Goal: Task Accomplishment & Management: Manage account settings

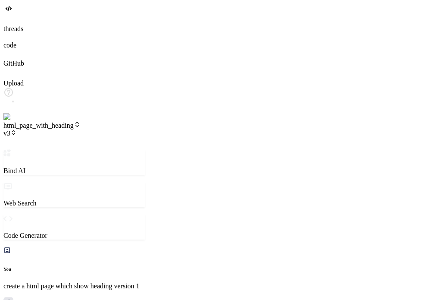
scroll to position [323, 0]
click at [81, 122] on span "html_page_with_heading" at bounding box center [41, 125] width 77 height 7
drag, startPoint x: 135, startPoint y: 15, endPoint x: 126, endPoint y: 13, distance: 9.0
click at [126, 121] on header "html_page_with_heading v3 Created with Pixso." at bounding box center [74, 135] width 142 height 28
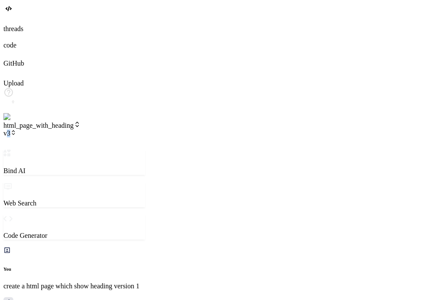
click at [16, 129] on span "v3" at bounding box center [9, 132] width 13 height 7
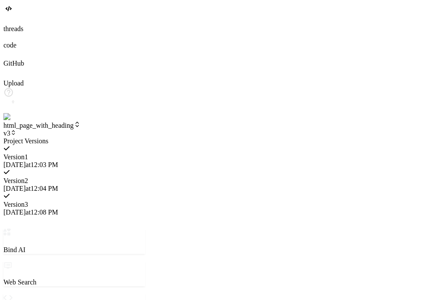
click at [93, 137] on div at bounding box center [74, 137] width 142 height 0
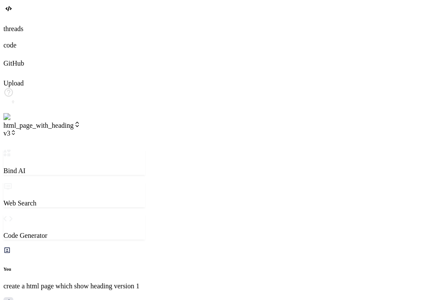
click at [81, 122] on span "html_page_with_heading" at bounding box center [41, 125] width 77 height 7
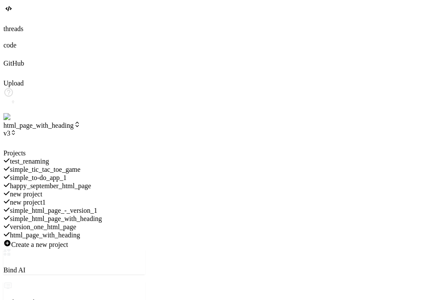
click at [76, 223] on span "version_one_html_page" at bounding box center [43, 226] width 66 height 7
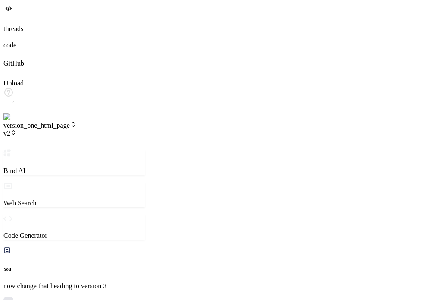
scroll to position [607, 0]
click at [16, 129] on span "v2" at bounding box center [9, 132] width 13 height 7
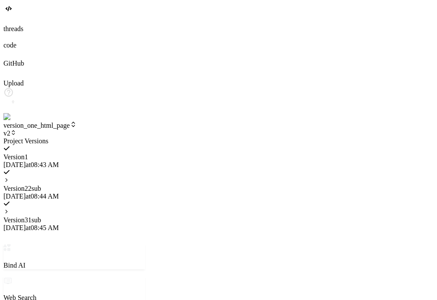
scroll to position [737, 0]
click at [9, 177] on icon at bounding box center [6, 180] width 6 height 6
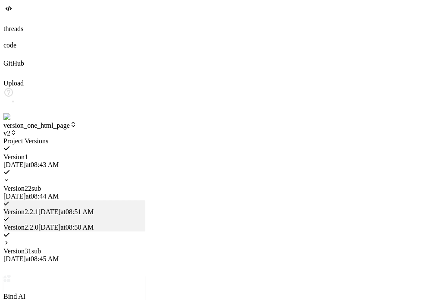
click at [38, 223] on span "Version 2 . 2.0" at bounding box center [20, 226] width 35 height 7
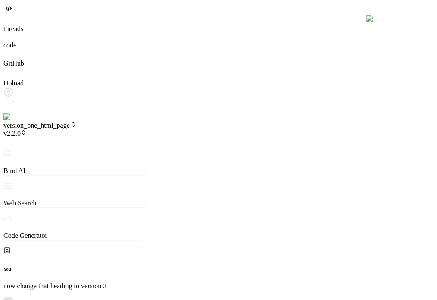
scroll to position [787, 0]
click at [77, 122] on span "version_one_html_page" at bounding box center [39, 125] width 73 height 7
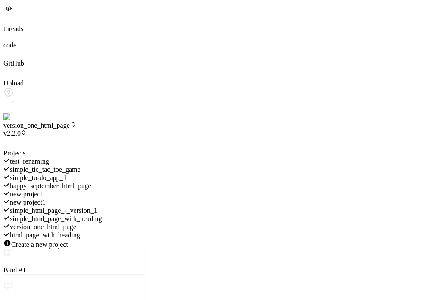
scroll to position [1118, 0]
click at [96, 215] on span "simple_html_page_with_heading" at bounding box center [56, 218] width 92 height 7
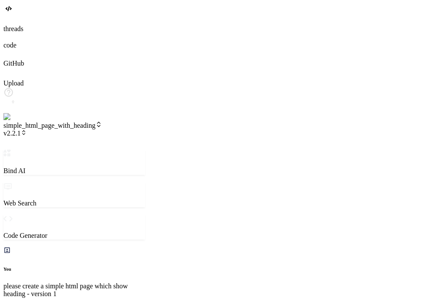
scroll to position [1201, 0]
click at [27, 129] on span "v2.2.1" at bounding box center [14, 132] width 23 height 7
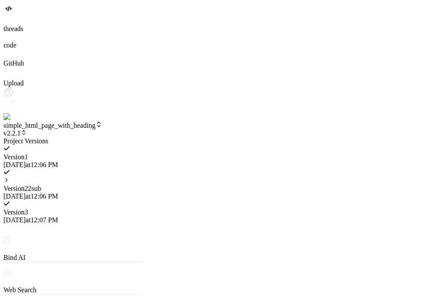
scroll to position [1258, 0]
click at [145, 169] on div "Version 2 2 sub 9/16/2025 at 12:06 PM" at bounding box center [74, 184] width 142 height 31
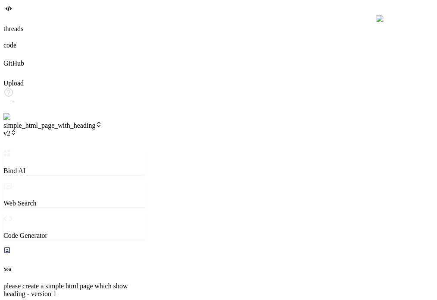
scroll to position [1581, 0]
click at [6, 25] on div at bounding box center [218, 20] width 430 height 9
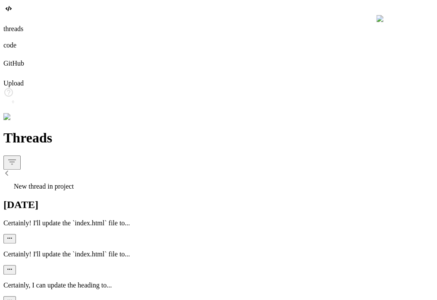
scroll to position [1639, 0]
click at [63, 182] on span "New thread in project" at bounding box center [44, 185] width 60 height 7
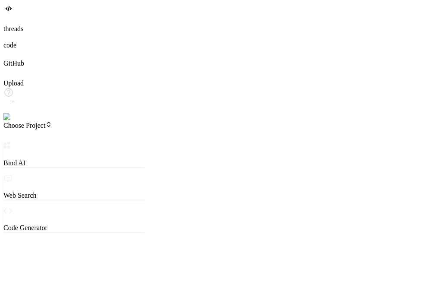
scroll to position [1681, 0]
click at [48, 122] on span "Choose Project" at bounding box center [27, 125] width 49 height 7
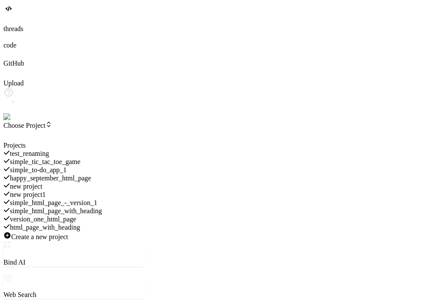
click at [80, 223] on span "html_page_with_heading" at bounding box center [45, 226] width 70 height 7
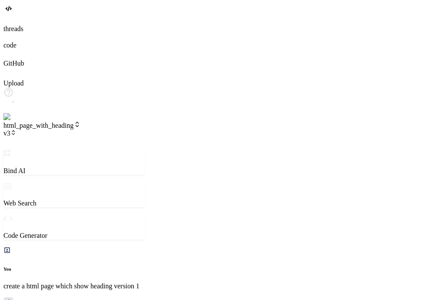
scroll to position [1813, 0]
drag, startPoint x: 163, startPoint y: 53, endPoint x: 199, endPoint y: 48, distance: 36.6
click at [194, 149] on div "Bind AI Web Search Created with Pixso. Code Generator You create a html page wh…" at bounding box center [98, 288] width 190 height 279
click at [16, 129] on span "v3" at bounding box center [9, 132] width 13 height 7
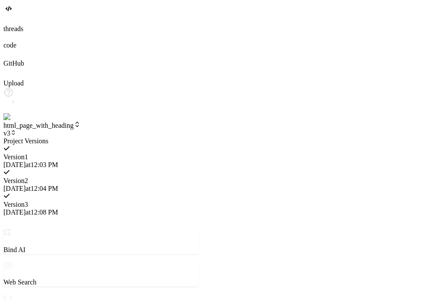
scroll to position [2086, 0]
click at [28, 177] on span "Version 2" at bounding box center [15, 180] width 25 height 7
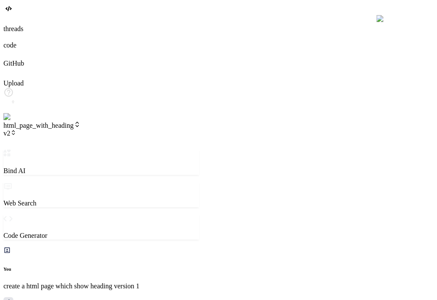
scroll to position [2136, 0]
type textarea "x"
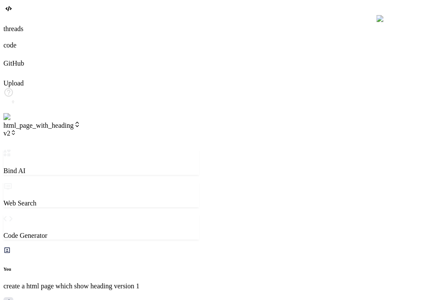
type textarea "c"
type textarea "x"
type textarea "ch"
type textarea "x"
type textarea "chn"
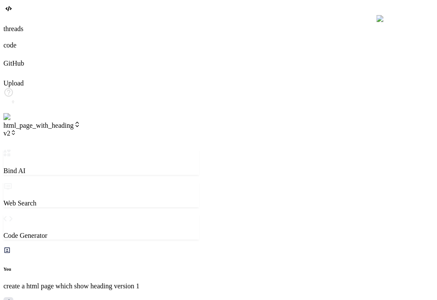
type textarea "x"
type textarea "chna"
type textarea "x"
type textarea "chnag"
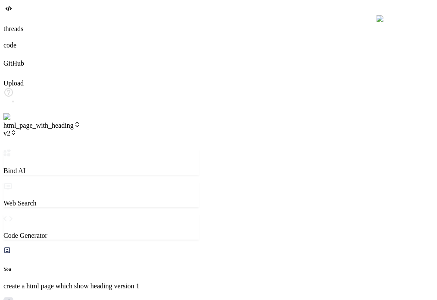
type textarea "x"
type textarea "chnage"
type textarea "x"
type textarea "chnage"
type textarea "x"
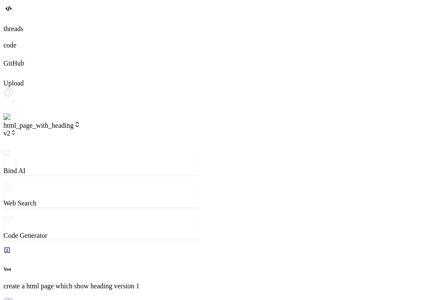
type textarea "chnage h"
type textarea "x"
type textarea "chnage he"
type textarea "x"
type textarea "chnage hea"
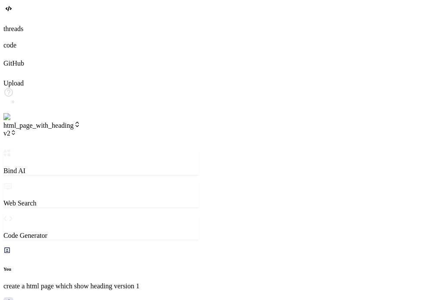
type textarea "x"
type textarea "chnage head"
type textarea "x"
type textarea "chnage headi"
type textarea "x"
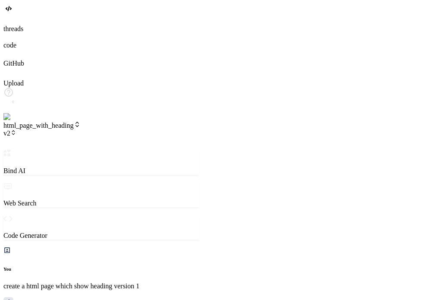
type textarea "chnage headin"
type textarea "x"
type textarea "chnage heading"
type textarea "x"
type textarea "chnage heading"
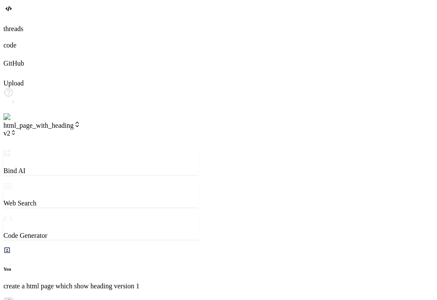
type textarea "x"
type textarea "chnage heading t"
type textarea "x"
type textarea "chnage heading to"
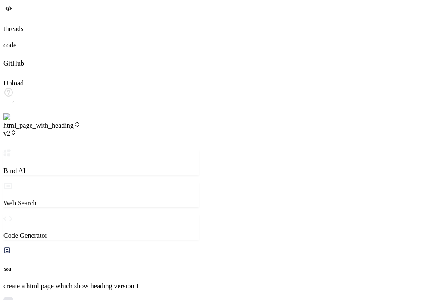
type textarea "x"
type textarea "chnage heading to"
type textarea "x"
type textarea "chnage heading to s"
type textarea "x"
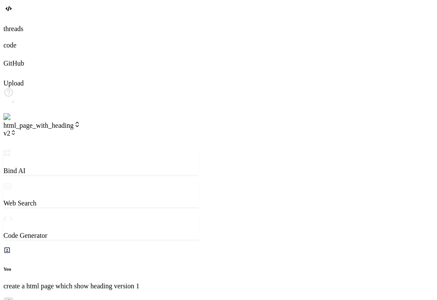
type textarea "chnage heading to su"
type textarea "x"
type textarea "chnage heading to sub"
type textarea "x"
type textarea "chnage heading to subv"
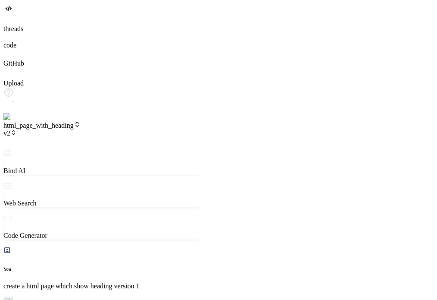
type textarea "x"
type textarea "chnage heading to subve"
type textarea "x"
type textarea "chnage heading to subver"
type textarea "x"
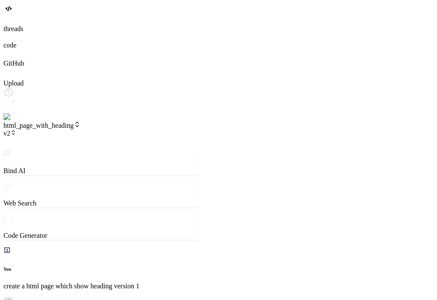
type textarea "chnage heading to subvers"
type textarea "x"
type textarea "chnage heading to subversi"
type textarea "x"
type textarea "chnage heading to subversio"
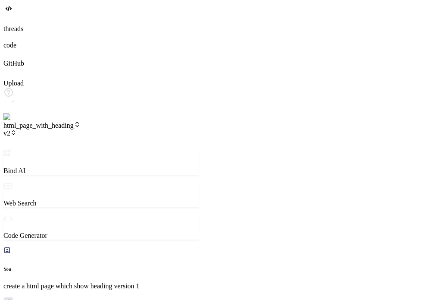
type textarea "x"
type textarea "chnage heading to subversion"
type textarea "x"
type textarea "chnage heading to subversion"
type textarea "x"
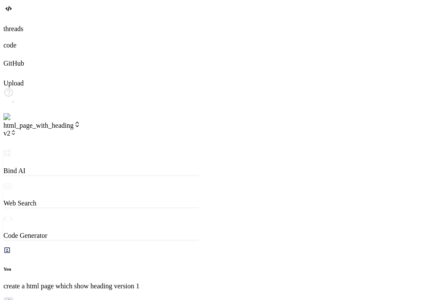
type textarea "chnage heading to subversion o"
type textarea "x"
type textarea "chnage heading to subversion of"
type textarea "x"
type textarea "chnage heading to subversion of"
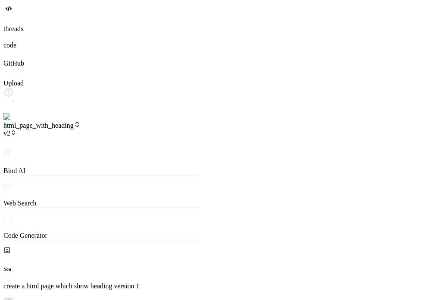
type textarea "x"
type textarea "chnage heading to subversion of v"
type textarea "x"
type textarea "chnage heading to subversion of ve"
type textarea "x"
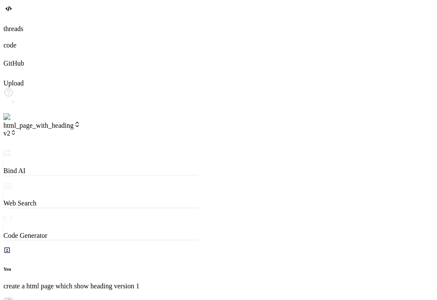
type textarea "chnage heading to subversion of vers"
type textarea "x"
type textarea "chnage heading to subversion of versi"
type textarea "x"
type textarea "chnage heading to subversion of versio"
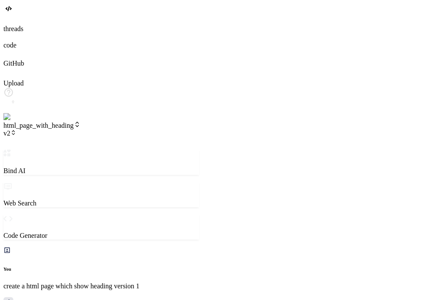
type textarea "x"
type textarea "chnage heading to subversion of version"
type textarea "x"
type textarea "chnage heading to subversion of version"
type textarea "x"
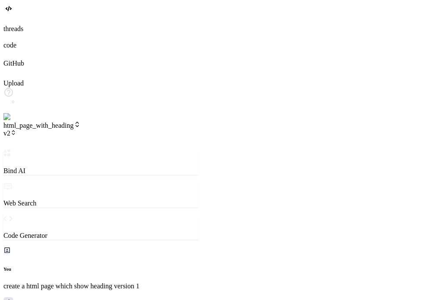
type textarea "chnage heading to subversion of version 2"
type textarea "x"
click at [27, 129] on span "v3.3.0" at bounding box center [14, 132] width 23 height 7
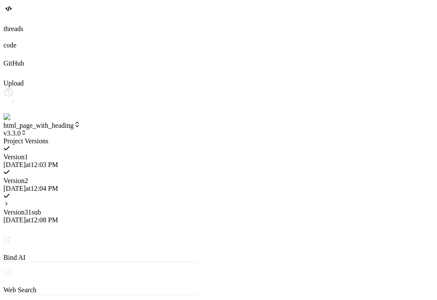
click at [9, 201] on icon at bounding box center [6, 204] width 6 height 6
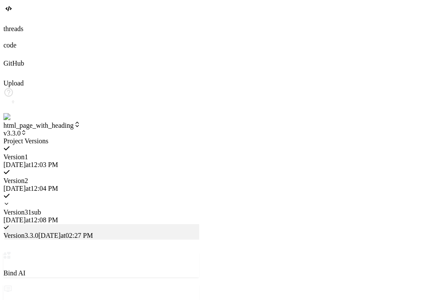
click at [199, 137] on div at bounding box center [101, 137] width 196 height 0
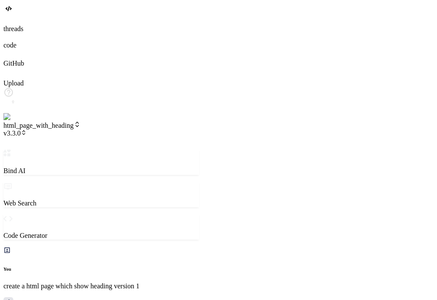
click at [16, 121] on img at bounding box center [17, 117] width 28 height 8
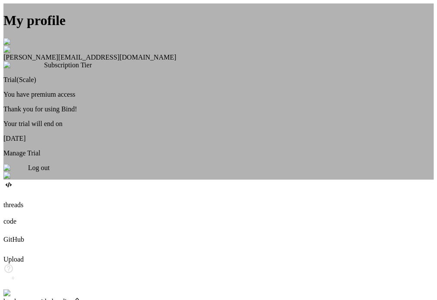
click at [197, 179] on div "Log out" at bounding box center [218, 172] width 430 height 16
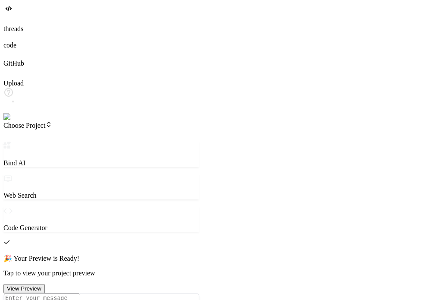
type textarea "x"
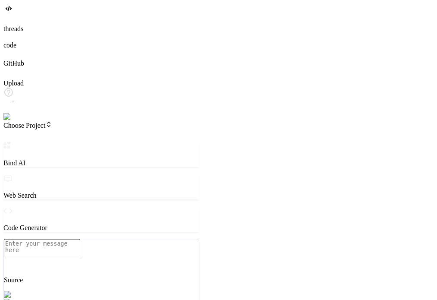
scroll to position [0, 0]
click at [14, 121] on img at bounding box center [15, 117] width 24 height 8
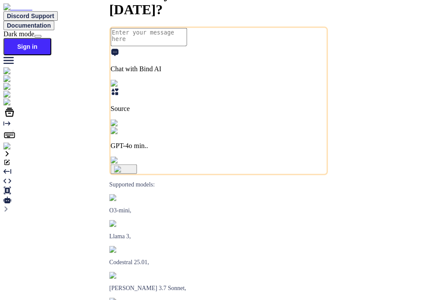
click at [12, 150] on img at bounding box center [15, 146] width 24 height 8
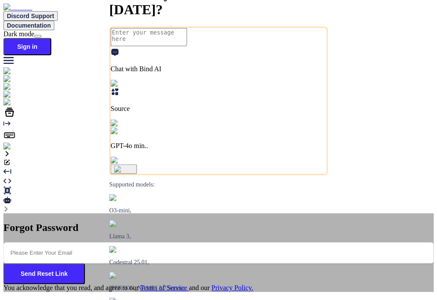
click at [207, 242] on input "email" at bounding box center [218, 252] width 430 height 21
paste input "testbindtest124"
type input "[EMAIL_ADDRESS][DOMAIN_NAME]"
click at [85, 263] on button "Send Reset Link" at bounding box center [44, 273] width 82 height 21
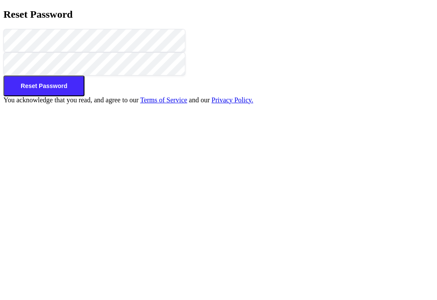
click at [85, 96] on button "Reset Password" at bounding box center [43, 85] width 81 height 21
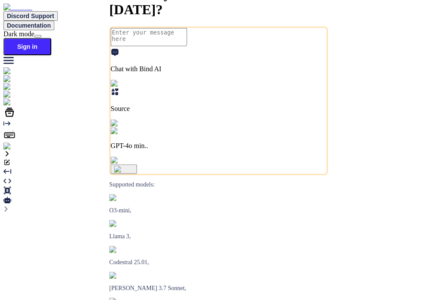
click at [16, 150] on img at bounding box center [15, 146] width 24 height 8
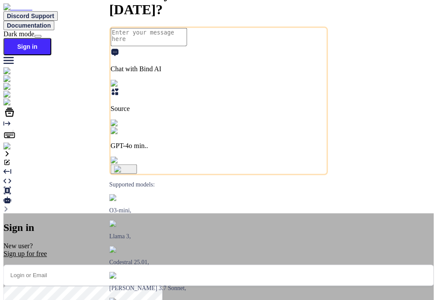
click at [206, 264] on input "email" at bounding box center [218, 274] width 430 height 21
paste input "testbindtest124"
type input "[EMAIL_ADDRESS][DOMAIN_NAME]"
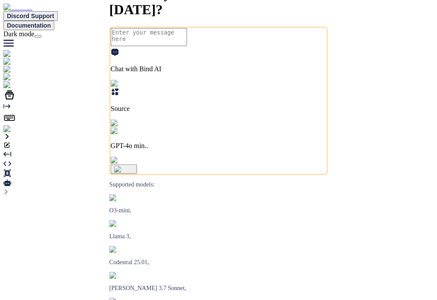
click at [12, 133] on img at bounding box center [17, 129] width 28 height 8
